Goal: Task Accomplishment & Management: Use online tool/utility

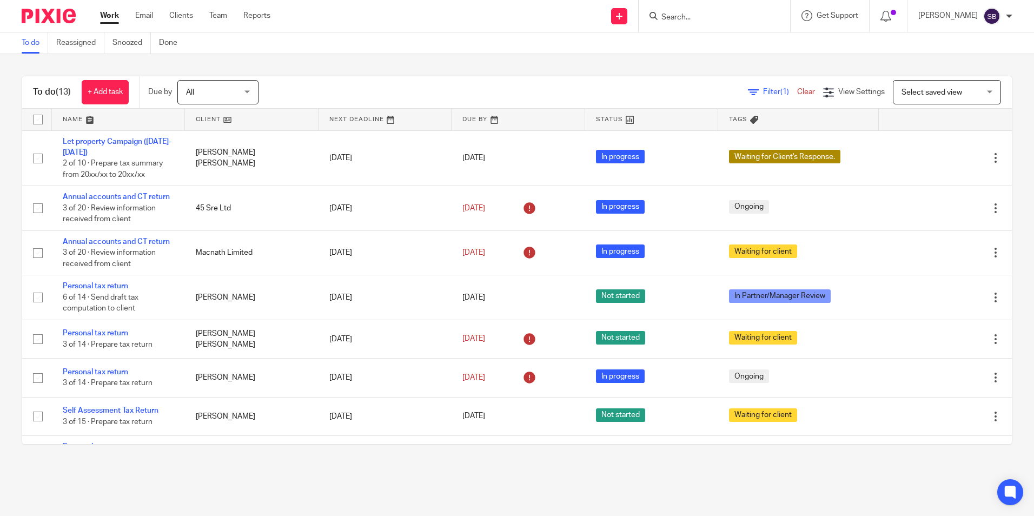
click at [680, 20] on input "Search" at bounding box center [709, 18] width 97 height 10
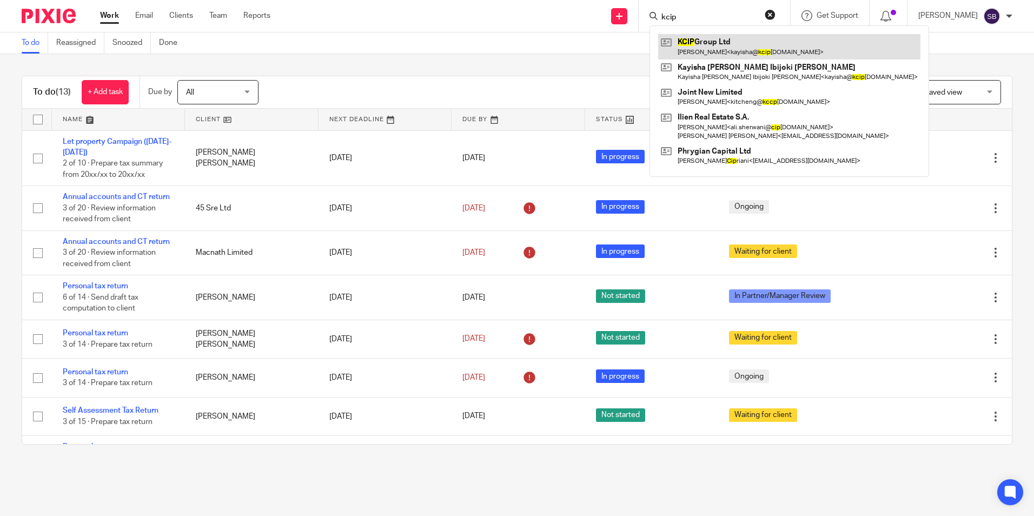
type input "kcip"
click at [760, 49] on link at bounding box center [789, 46] width 262 height 25
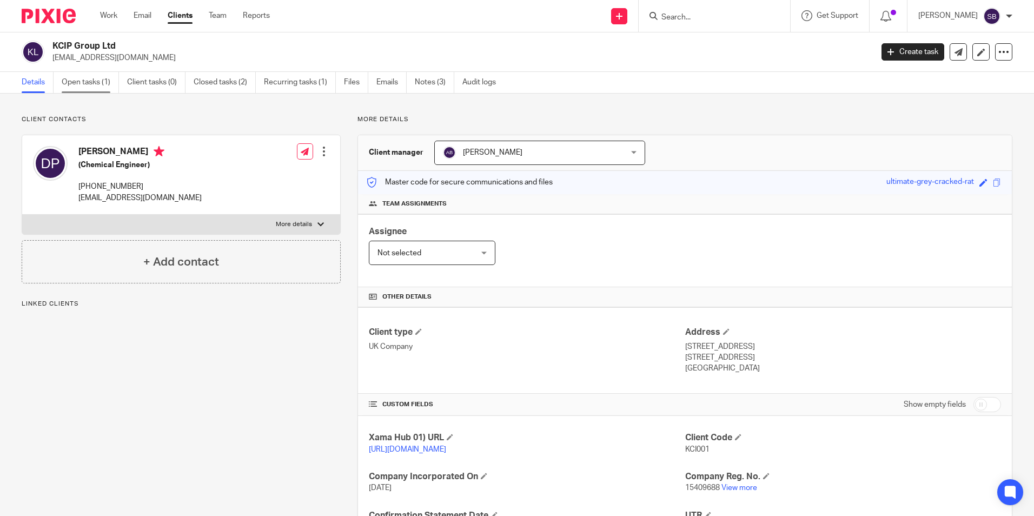
click at [94, 87] on link "Open tasks (1)" at bounding box center [90, 82] width 57 height 21
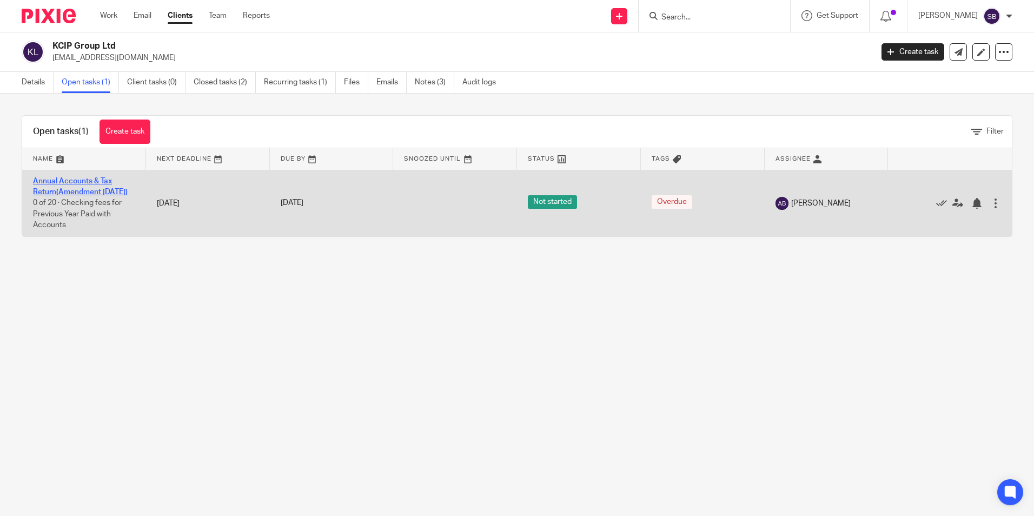
click at [76, 190] on link "Annual Accounts & Tax Return(Amendment 31 Jan 2025)" at bounding box center [80, 186] width 95 height 18
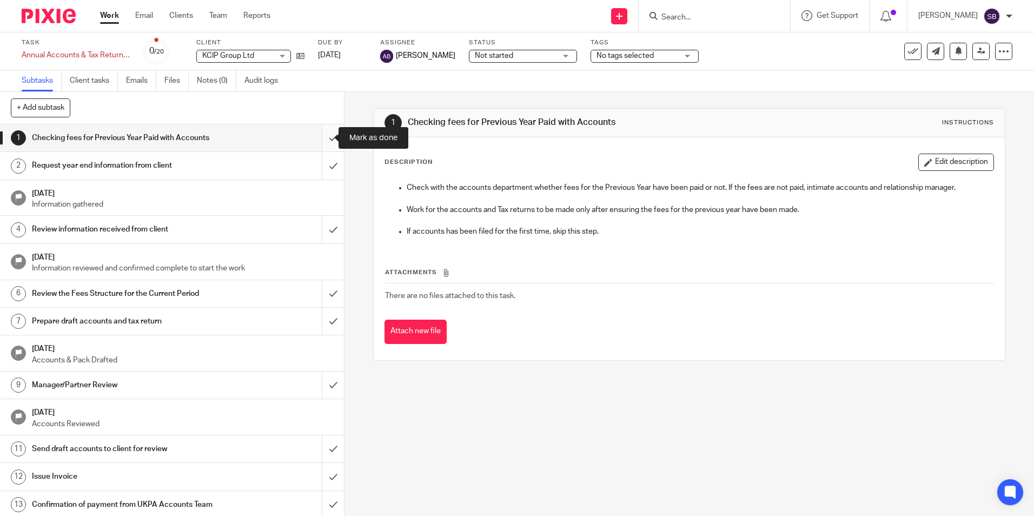
click at [325, 141] on input "submit" at bounding box center [172, 137] width 344 height 27
